Goal: Transaction & Acquisition: Purchase product/service

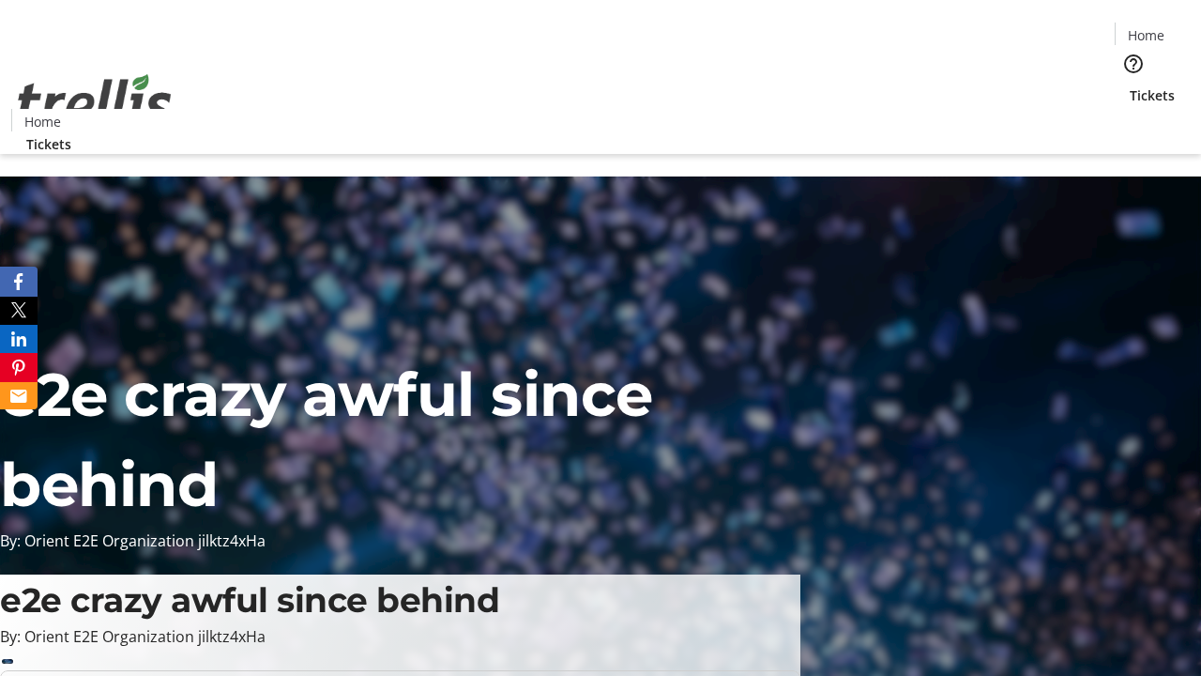
click at [1130, 85] on span "Tickets" at bounding box center [1152, 95] width 45 height 20
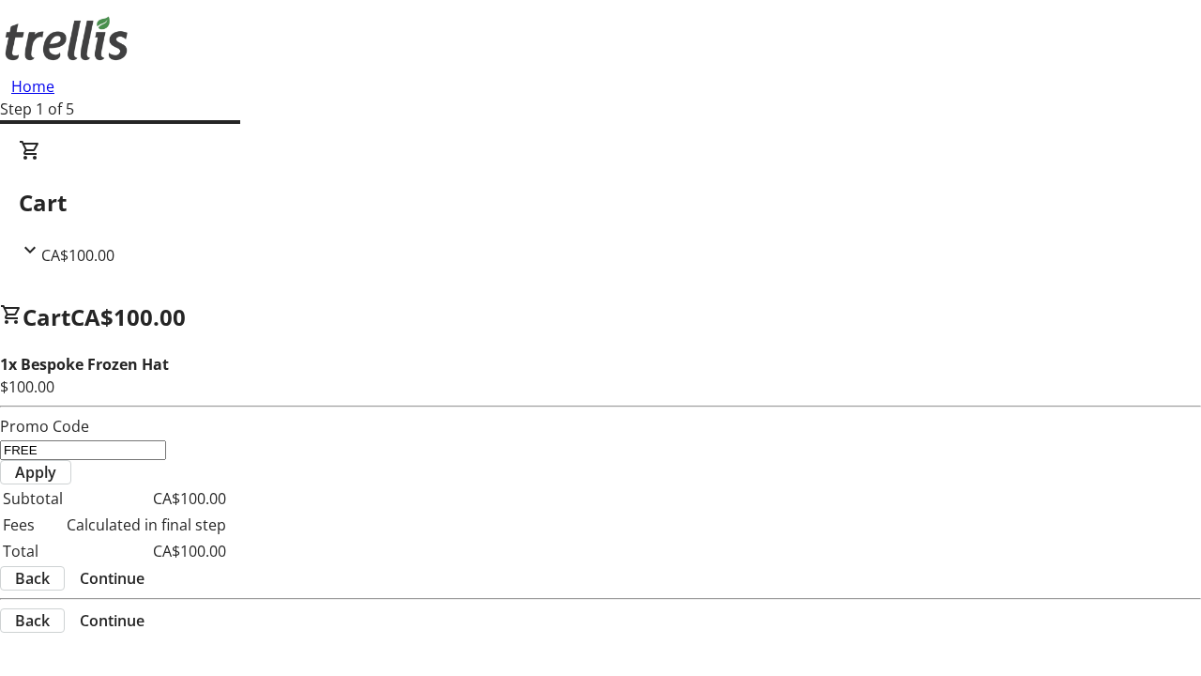
type input "FREE"
click at [56, 461] on span "Apply" at bounding box center [35, 472] width 41 height 23
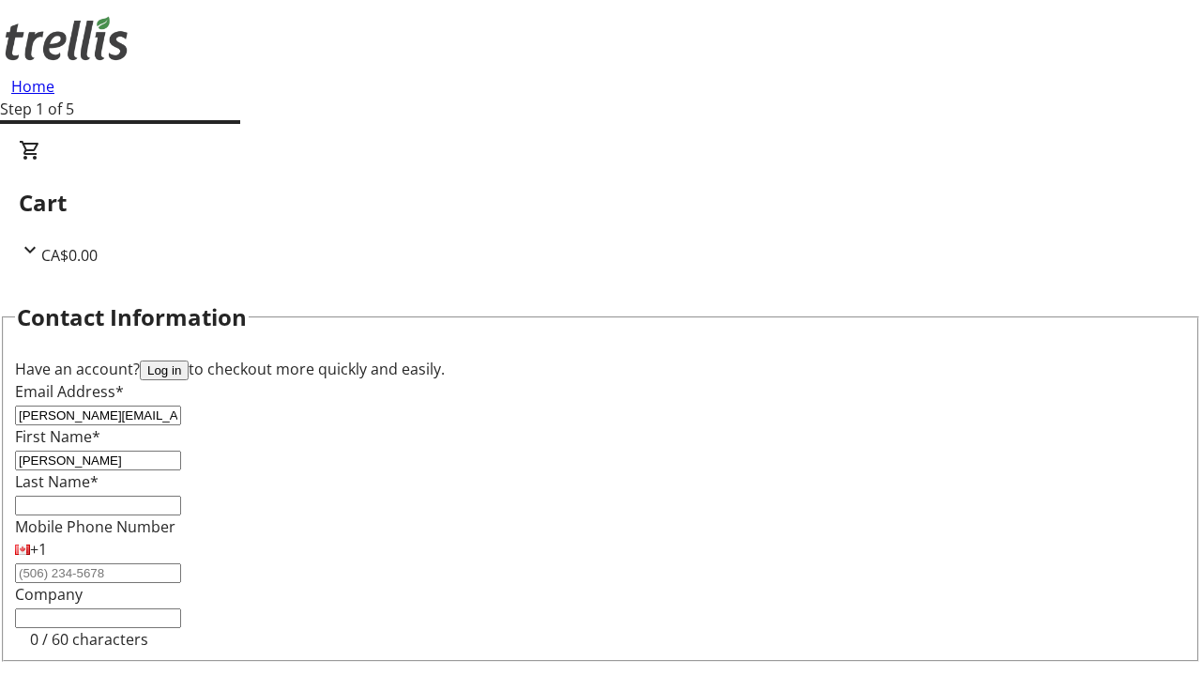
type input "[PERSON_NAME]"
